Goal: Navigation & Orientation: Find specific page/section

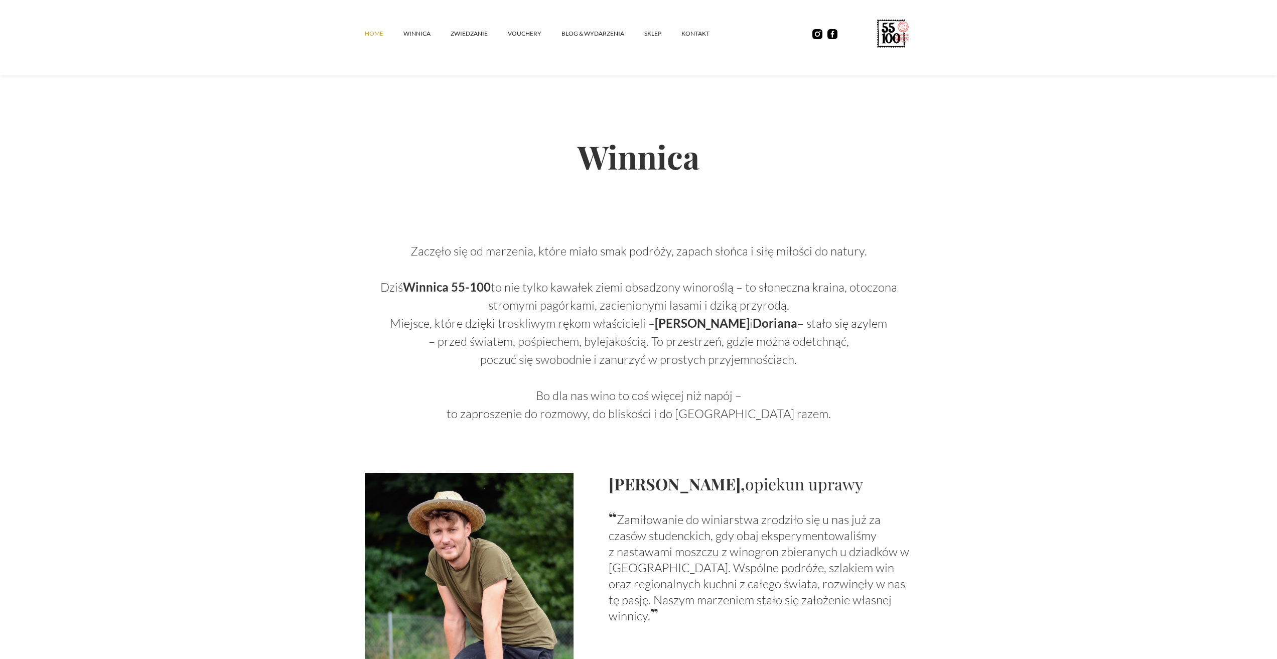
scroll to position [401, 0]
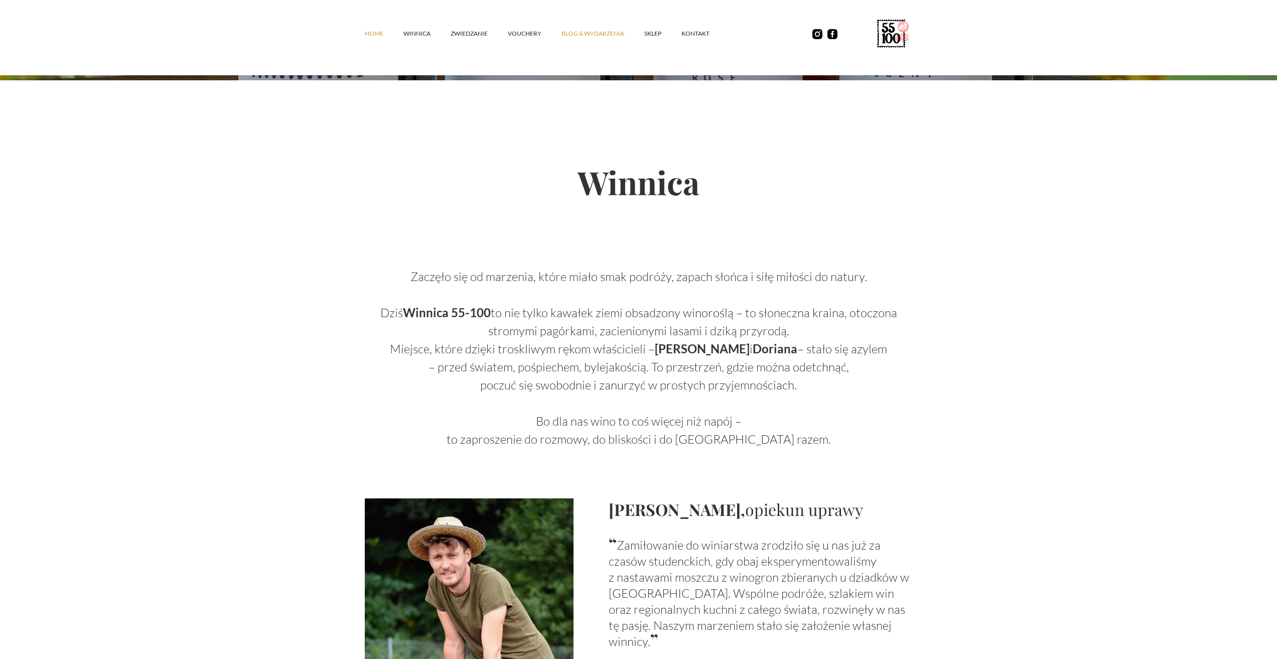
click at [641, 33] on link "Blog & Wydarzenia" at bounding box center [602, 34] width 83 height 30
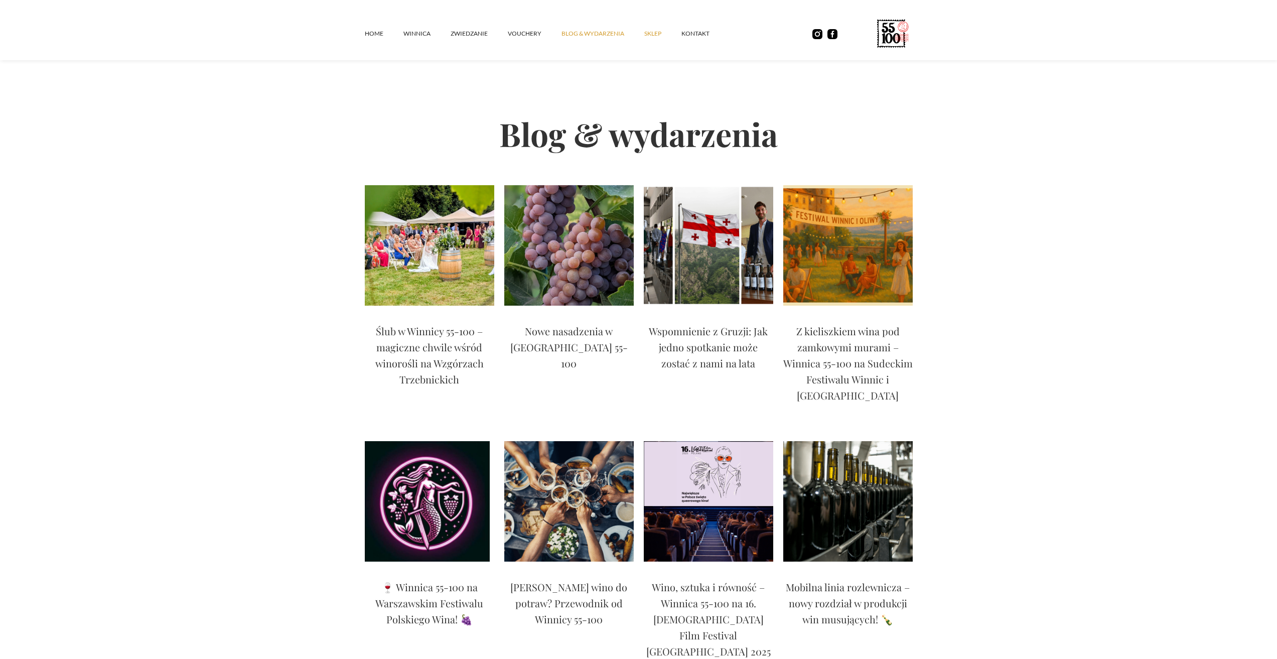
click at [663, 33] on link "SKLEP" at bounding box center [662, 34] width 37 height 30
